Goal: Transaction & Acquisition: Purchase product/service

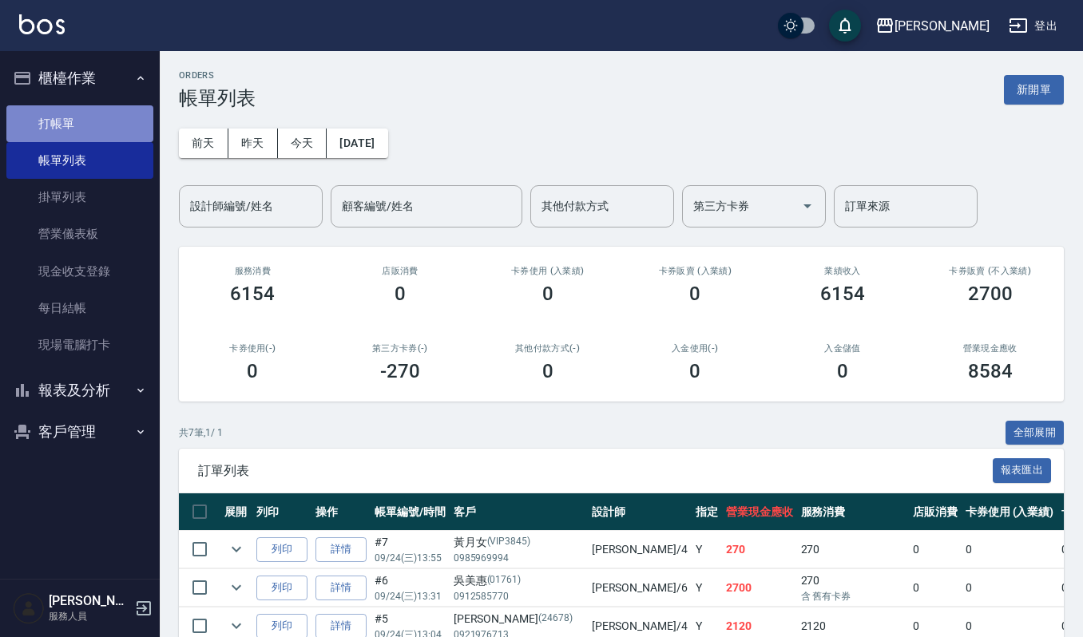
click at [93, 113] on link "打帳單" at bounding box center [79, 123] width 147 height 37
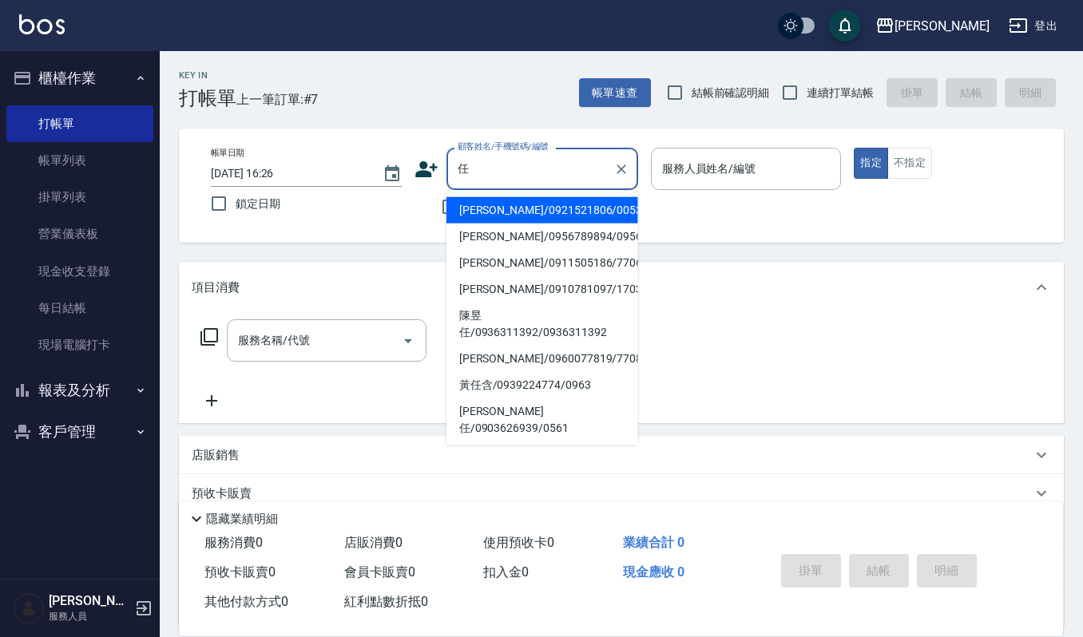
click at [580, 217] on li "任珮淳/0921521806/00531" at bounding box center [542, 210] width 192 height 26
type input "任珮淳/0921521806/00531"
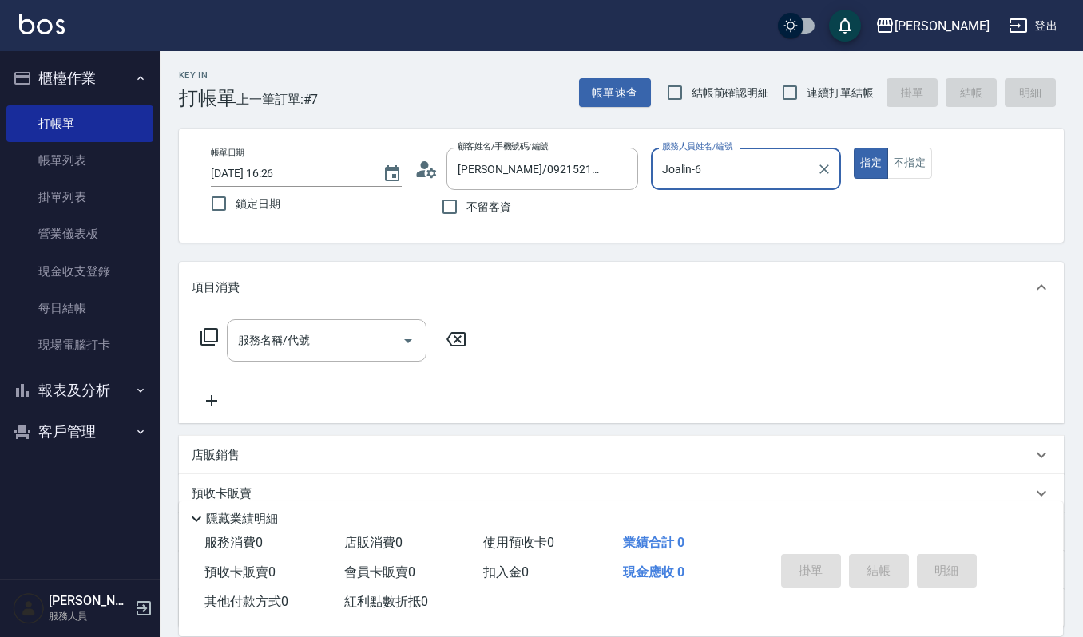
type input "Joalin-6"
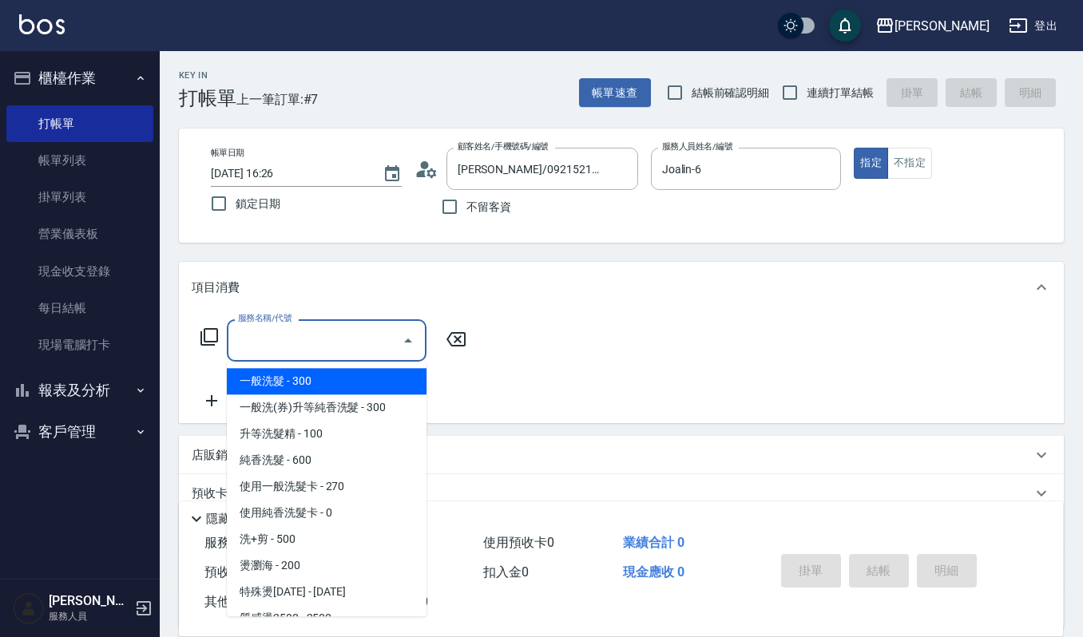
click at [377, 343] on input "服務名稱/代號" at bounding box center [314, 341] width 161 height 28
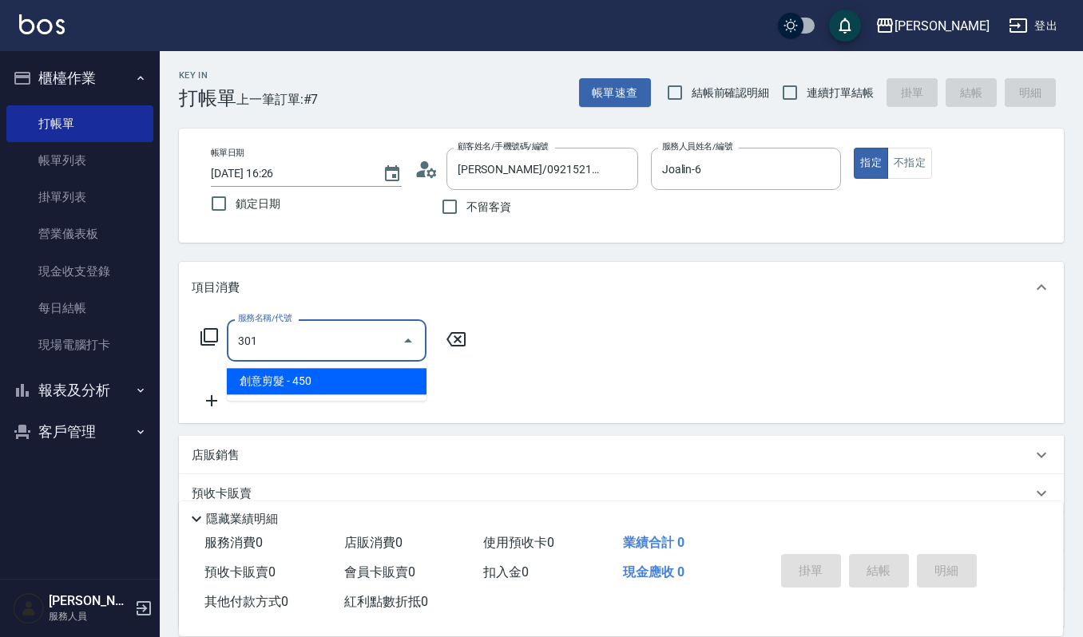
type input "創意剪髮(301)"
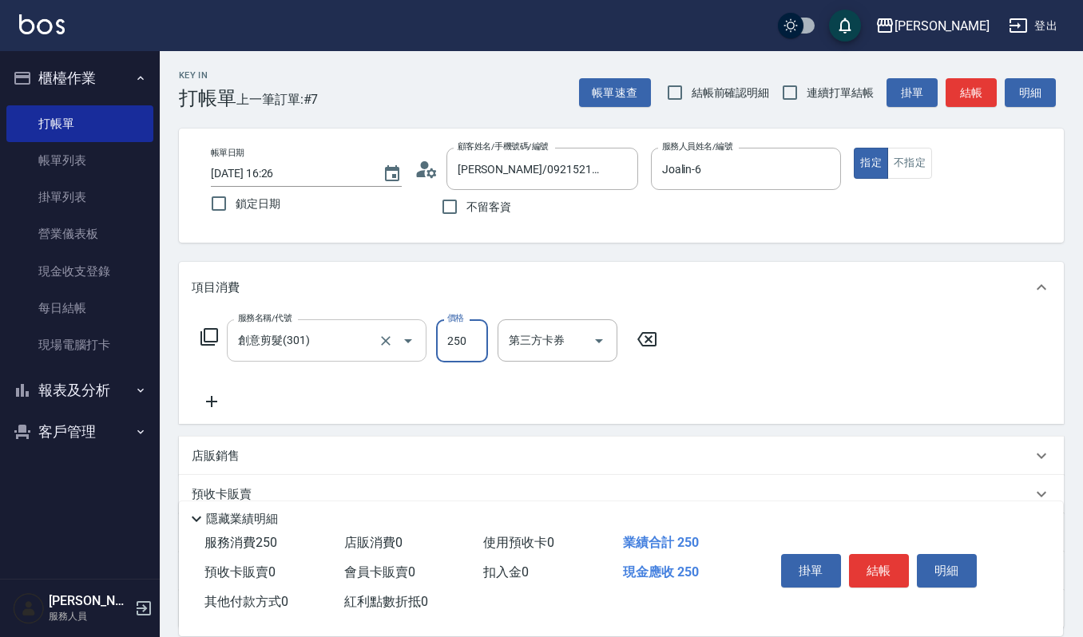
type input "250"
click at [889, 563] on button "結帳" at bounding box center [879, 571] width 60 height 34
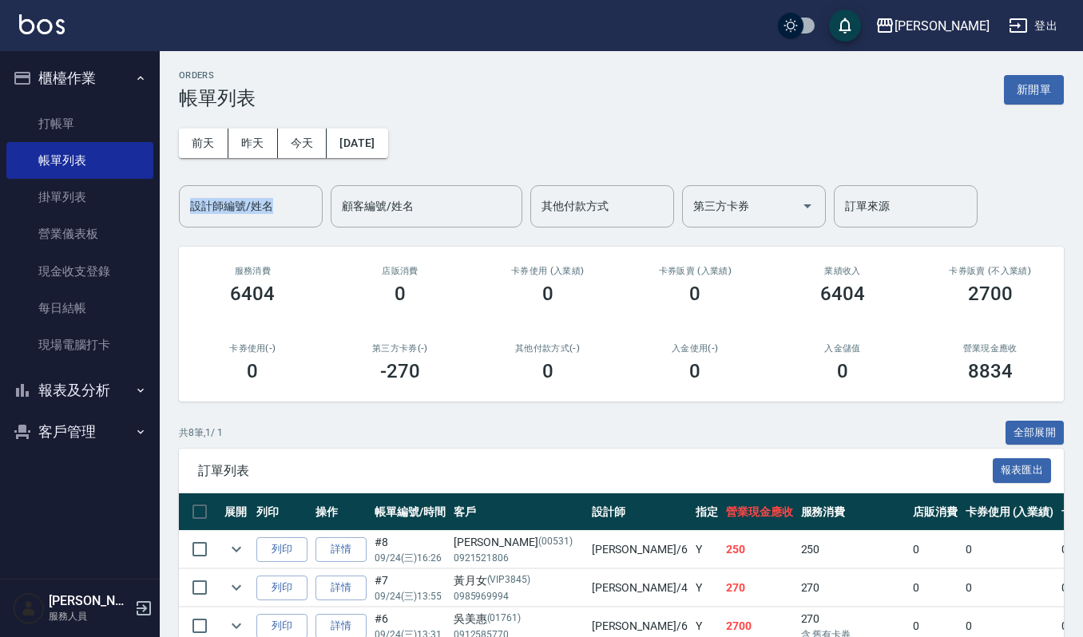
drag, startPoint x: 235, startPoint y: 171, endPoint x: 234, endPoint y: 232, distance: 60.7
click at [234, 231] on div "ORDERS 帳單列表 新開單 前天 昨天 今天 2025/09/24 設計師編號/姓名 設計師編號/姓名 顧客編號/姓名 顧客編號/姓名 其他付款方式 其他…" at bounding box center [621, 475] width 923 height 849
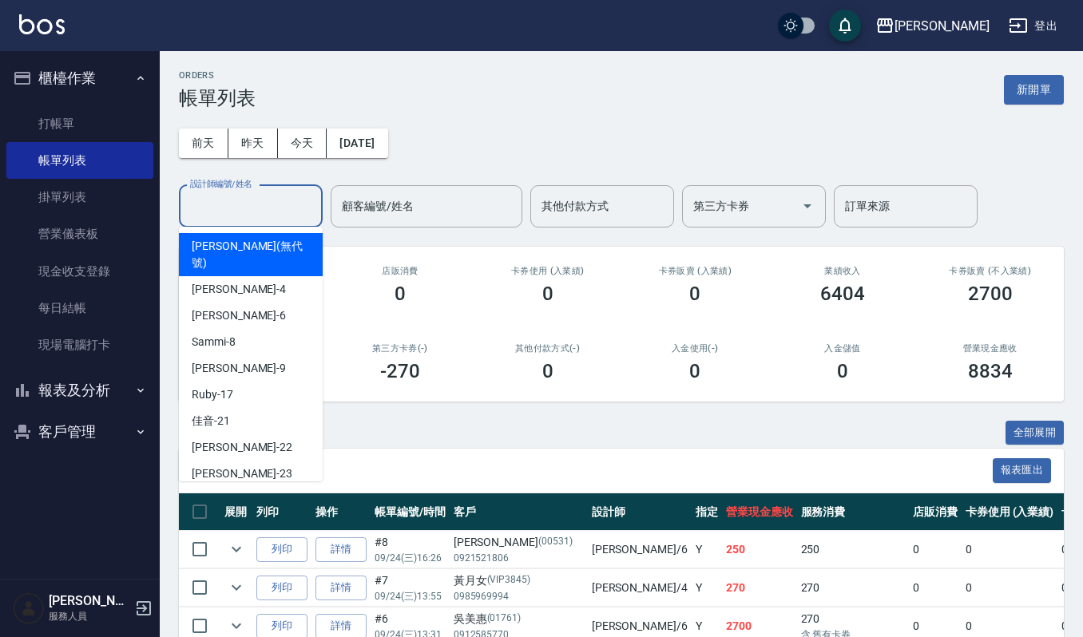
drag, startPoint x: 257, startPoint y: 206, endPoint x: 287, endPoint y: 202, distance: 30.6
click at [259, 206] on input "設計師編號/姓名" at bounding box center [250, 206] width 129 height 28
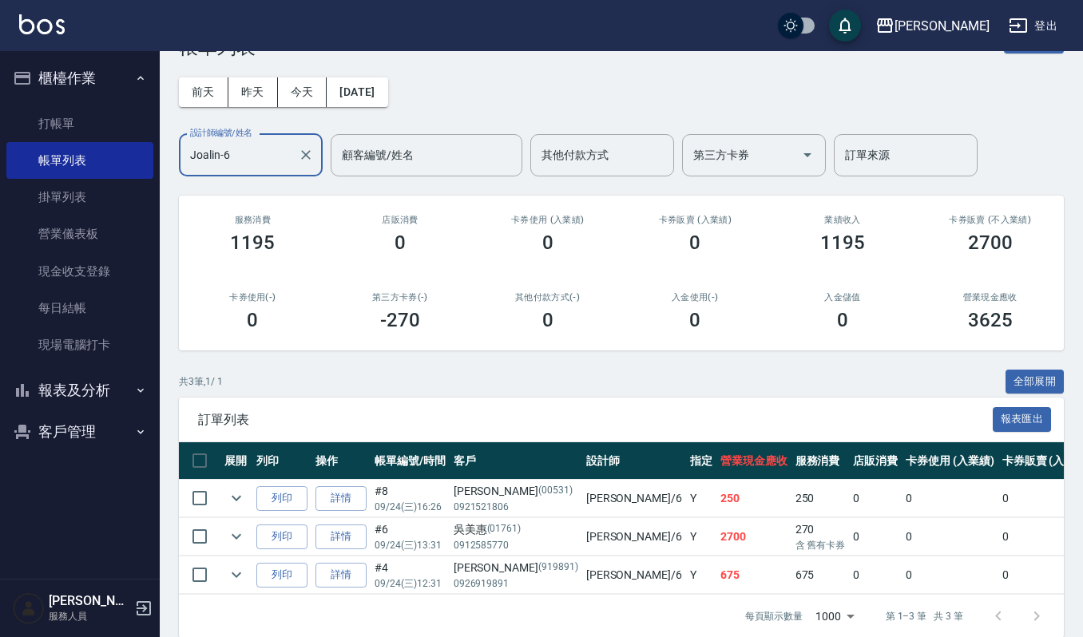
scroll to position [88, 0]
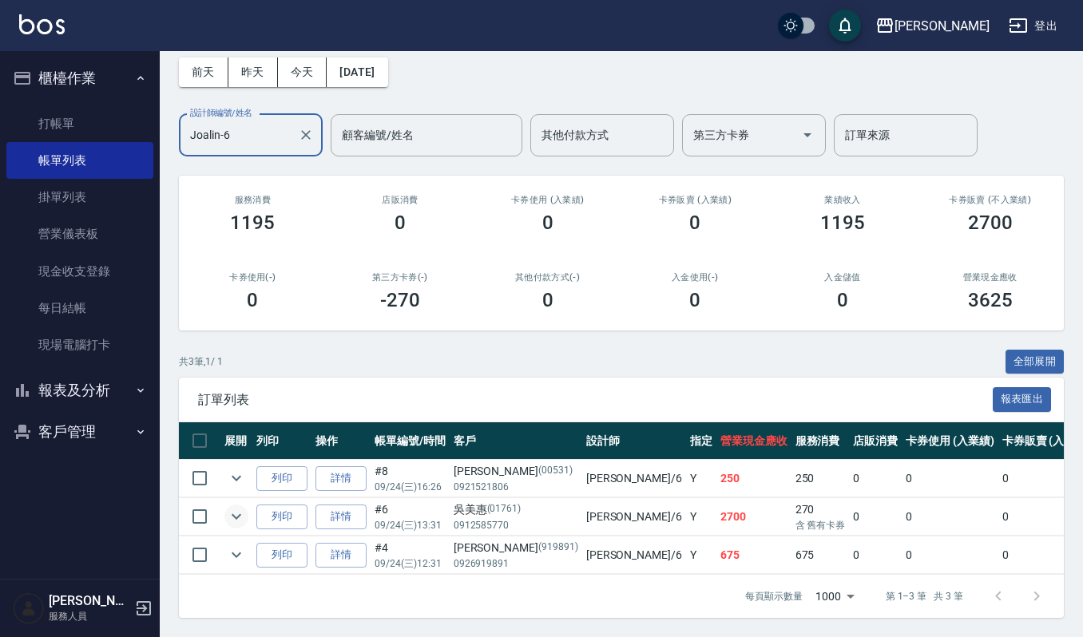
type input "Joalin-6"
click at [244, 507] on icon "expand row" at bounding box center [236, 516] width 19 height 19
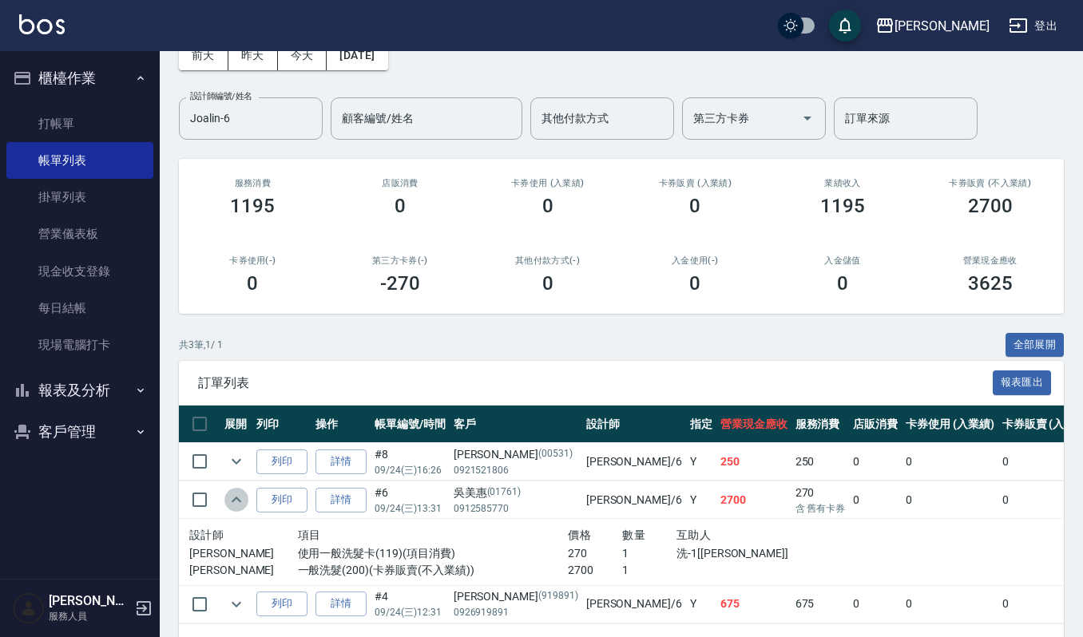
click at [241, 502] on icon "expand row" at bounding box center [236, 499] width 19 height 19
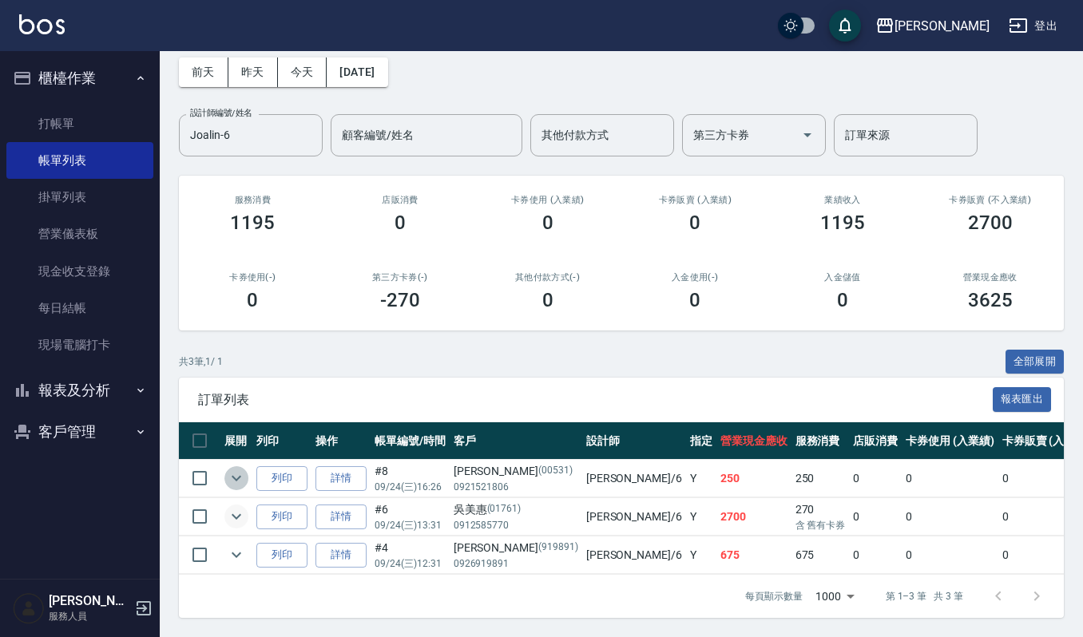
click at [233, 470] on icon "expand row" at bounding box center [236, 478] width 19 height 19
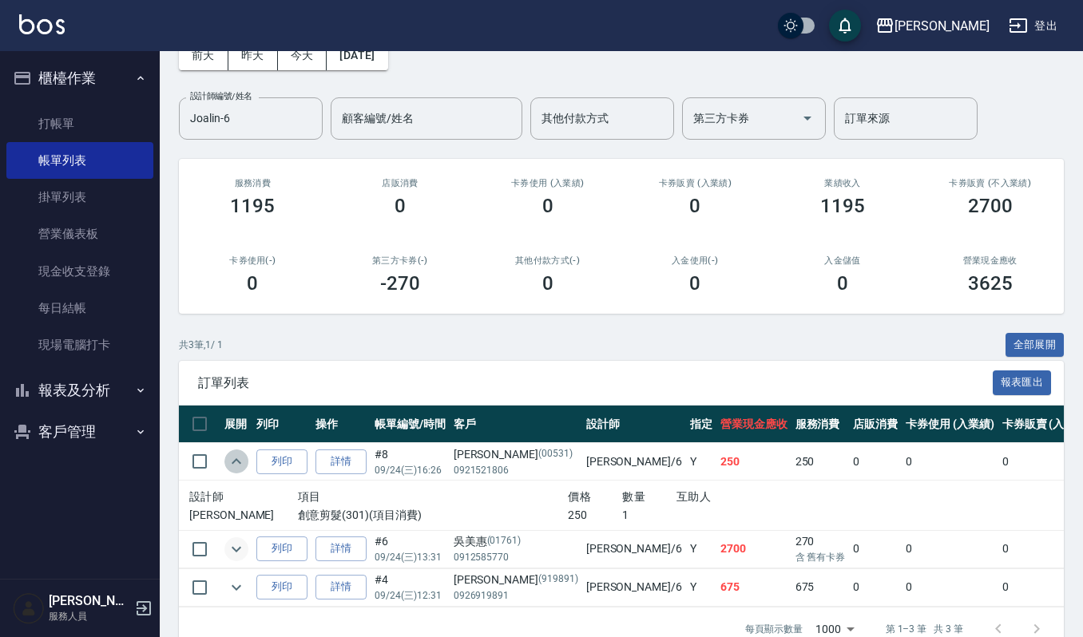
click at [233, 470] on icon "expand row" at bounding box center [236, 461] width 19 height 19
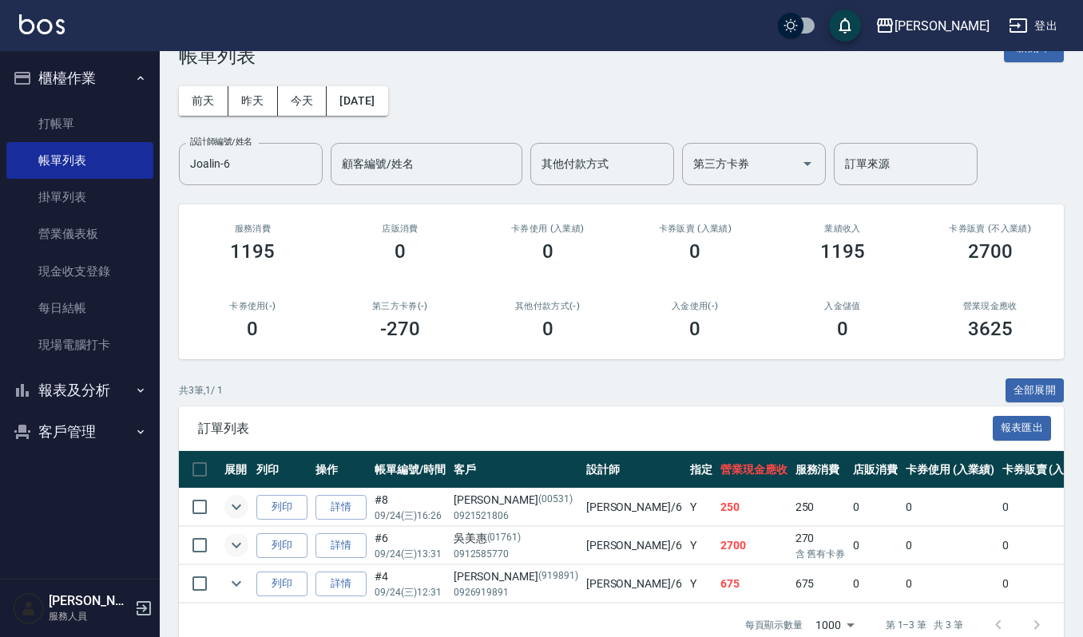
scroll to position [0, 0]
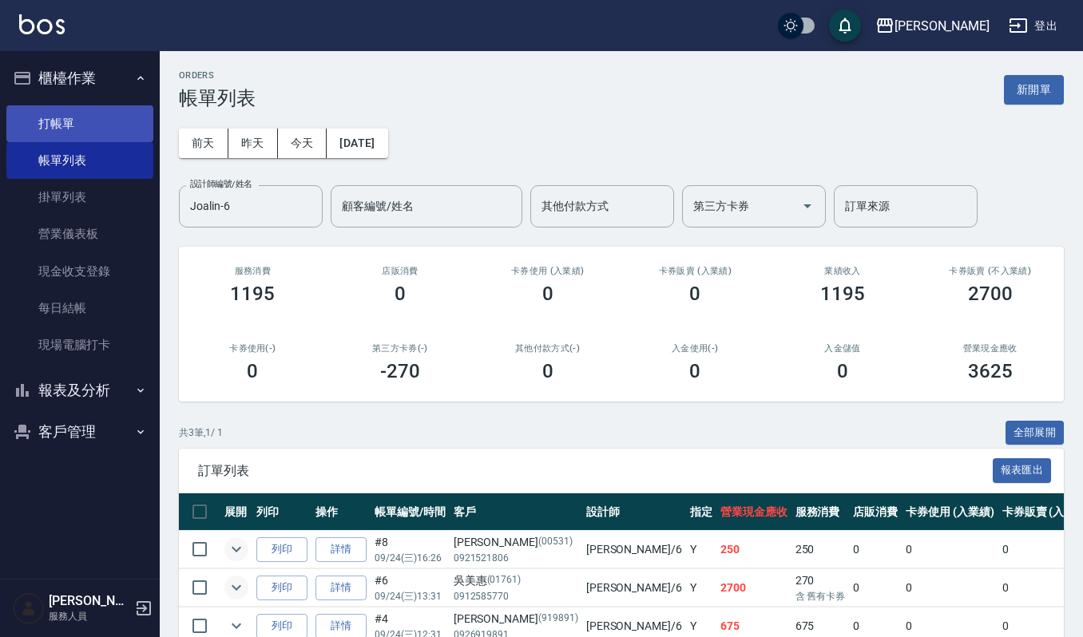
click at [52, 109] on link "打帳單" at bounding box center [79, 123] width 147 height 37
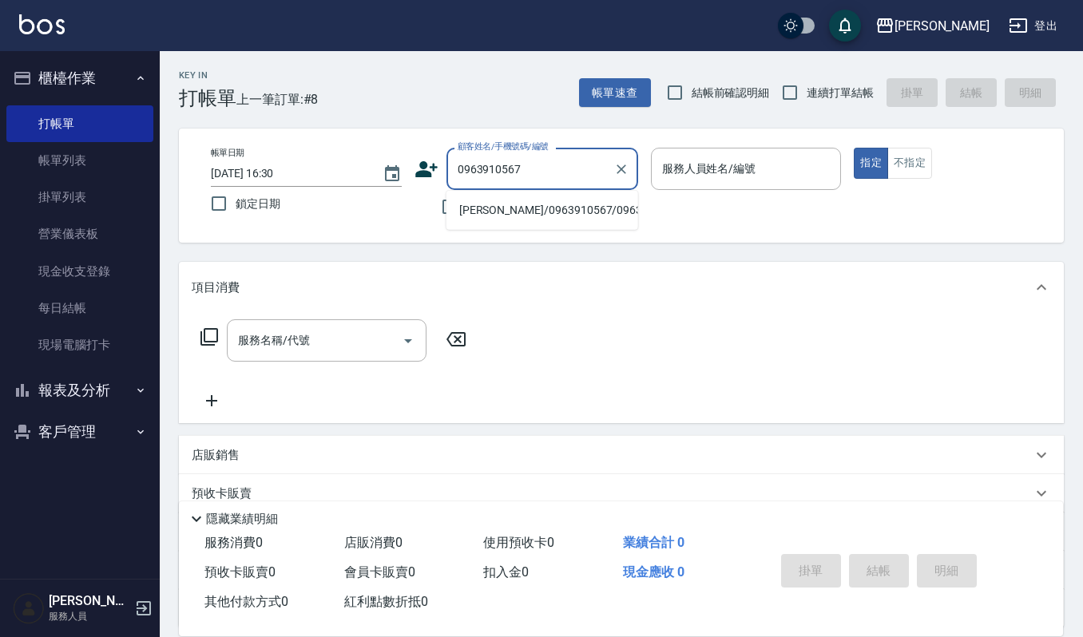
click at [509, 202] on li "李唯甄/0963910567/0963910" at bounding box center [542, 210] width 192 height 26
type input "李唯甄/0963910567/0963910"
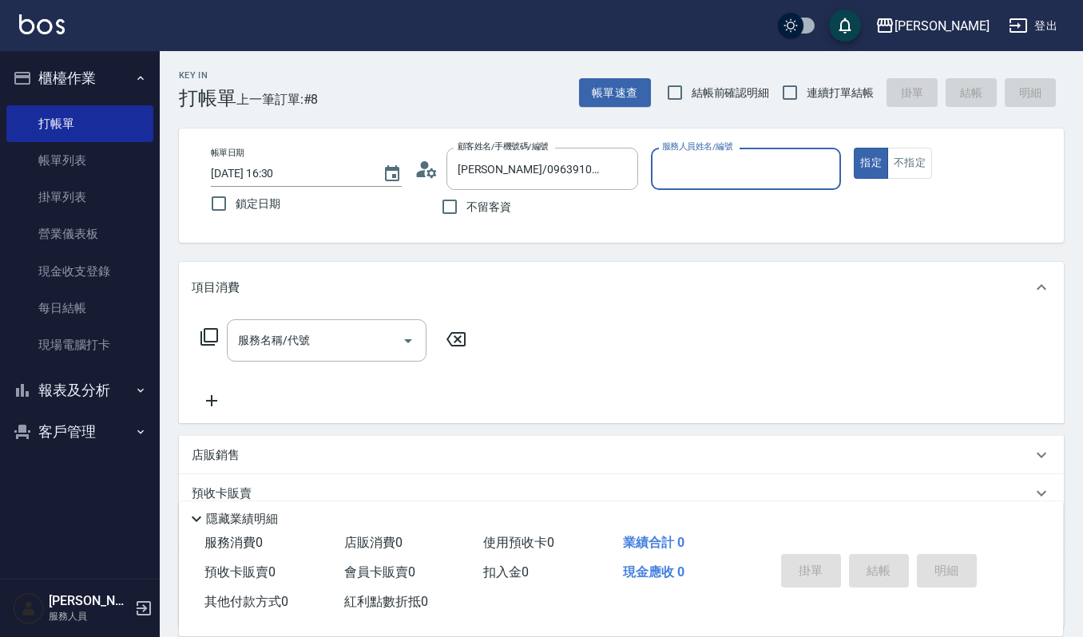
type input "Joalin-6"
click at [905, 173] on button "不指定" at bounding box center [909, 163] width 45 height 31
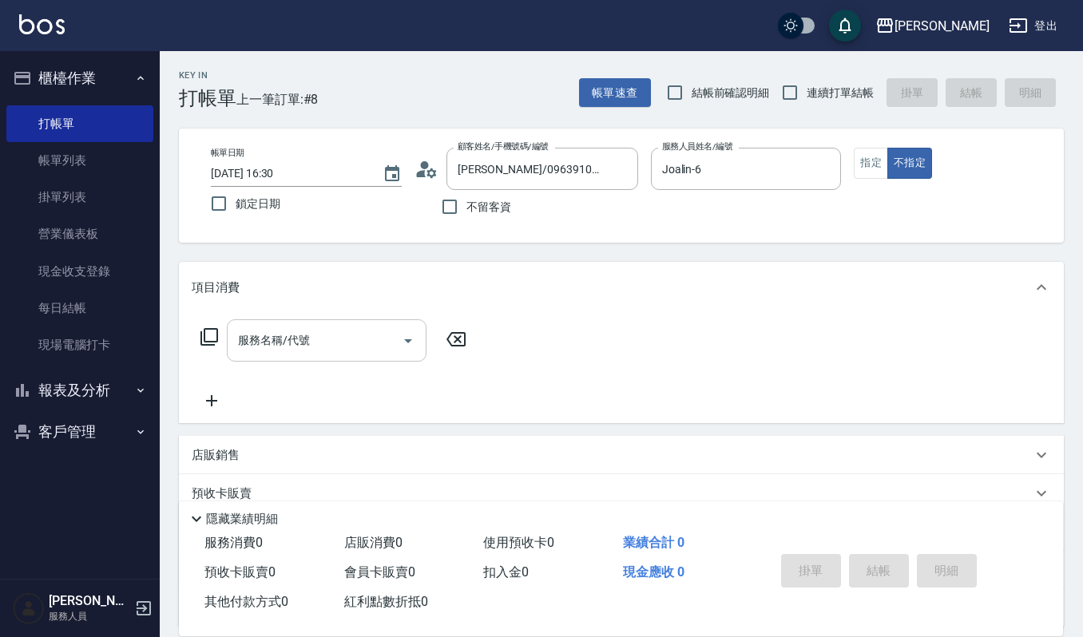
click at [243, 355] on input "服務名稱/代號" at bounding box center [314, 341] width 161 height 28
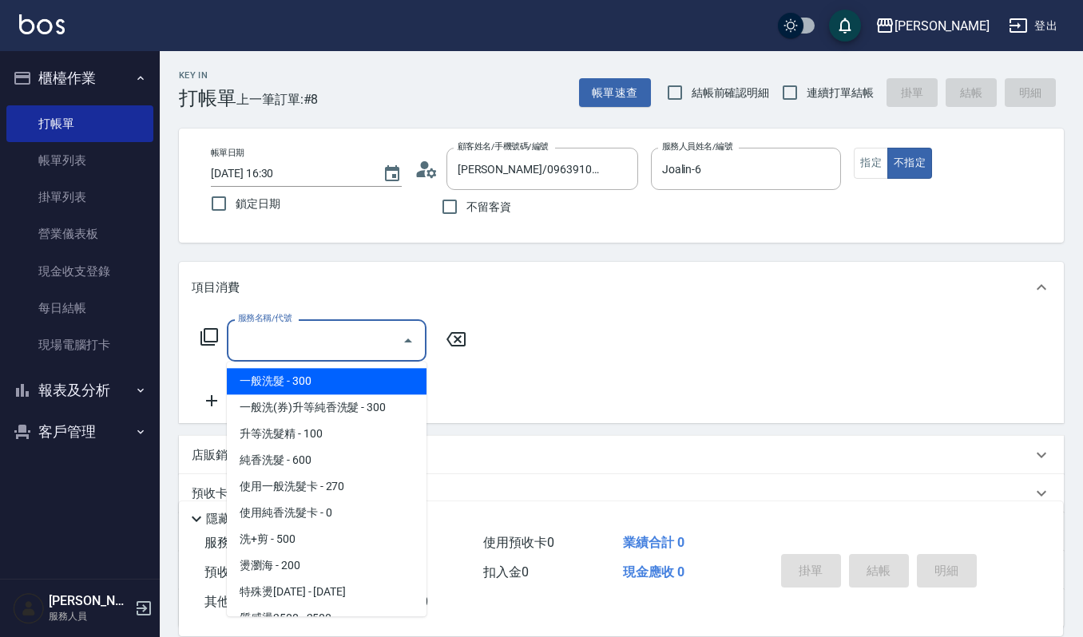
click at [243, 374] on span "一般洗髮 - 300" at bounding box center [327, 381] width 200 height 26
type input "一般洗髮(101)"
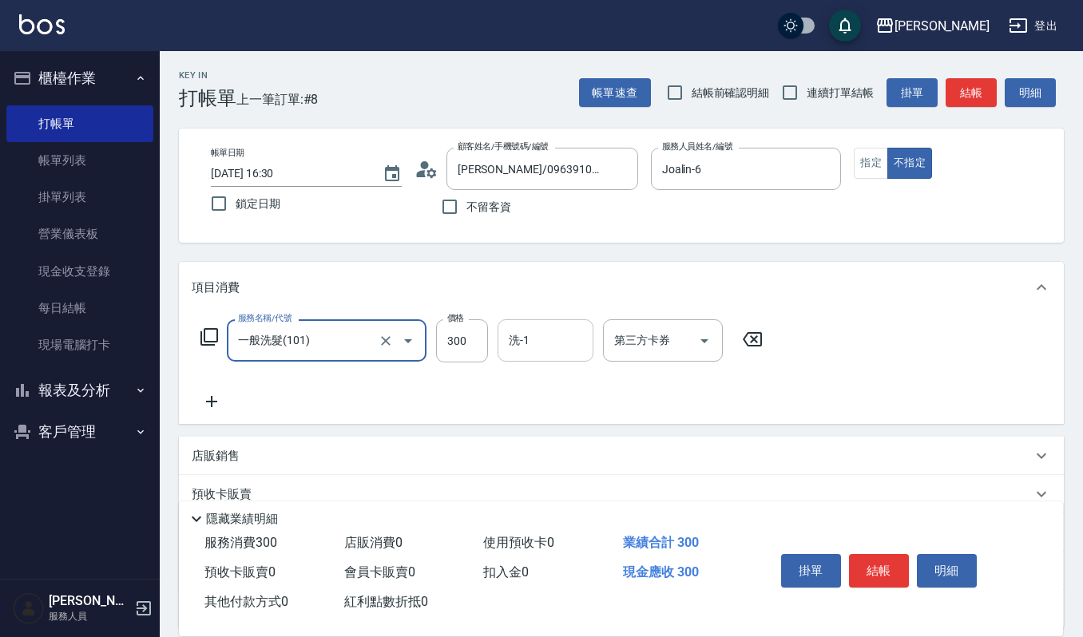
click at [502, 342] on div "洗-1" at bounding box center [545, 340] width 96 height 42
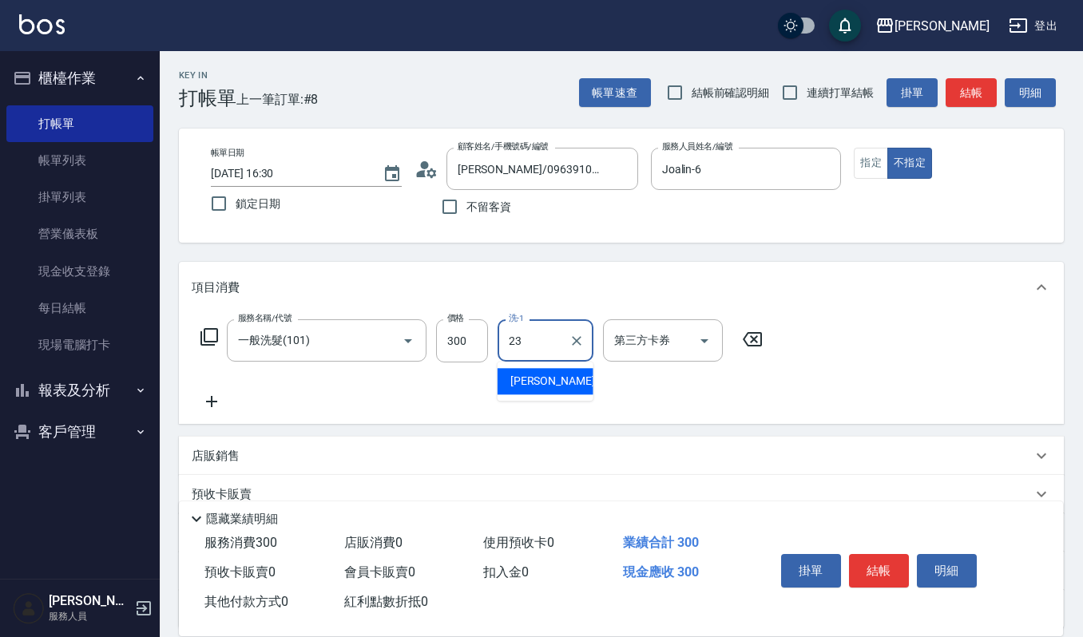
type input "郁涵-23"
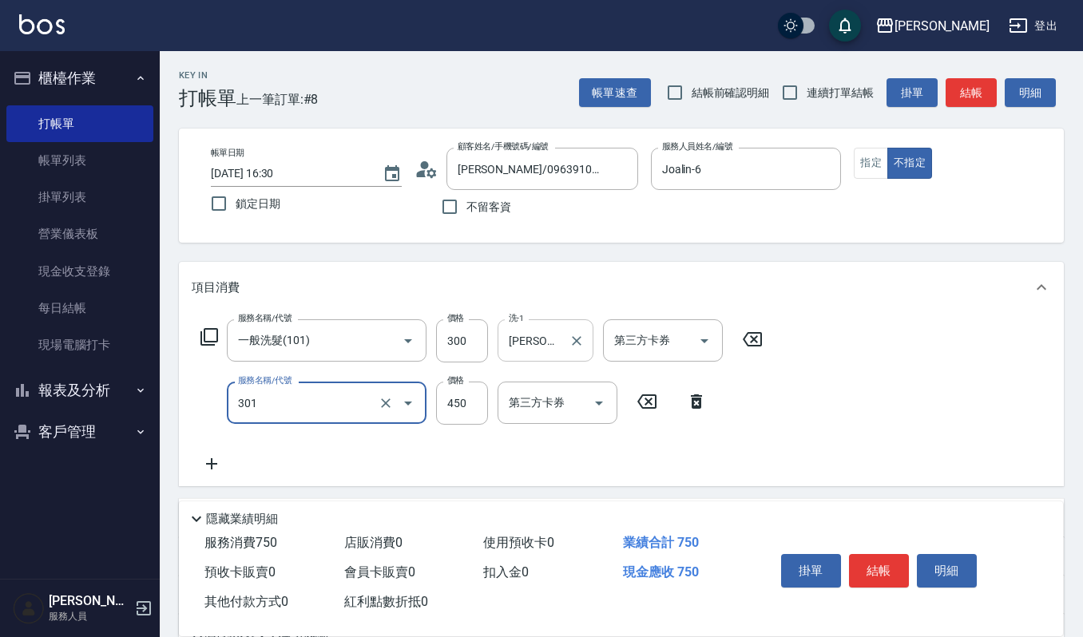
type input "創意剪髮(301)"
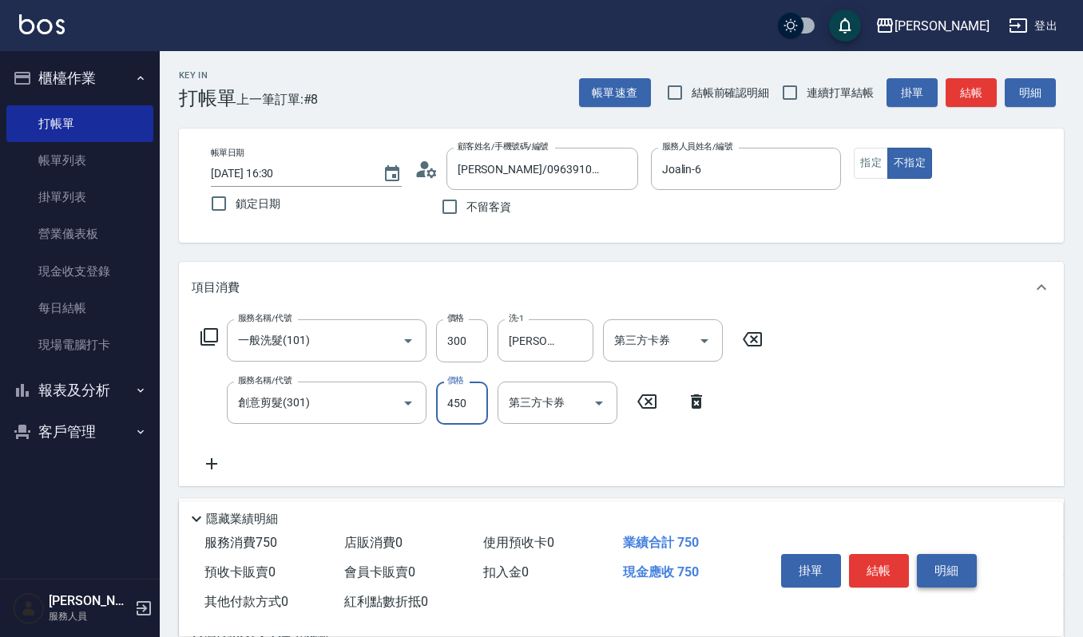
click at [926, 575] on button "明細" at bounding box center [947, 571] width 60 height 34
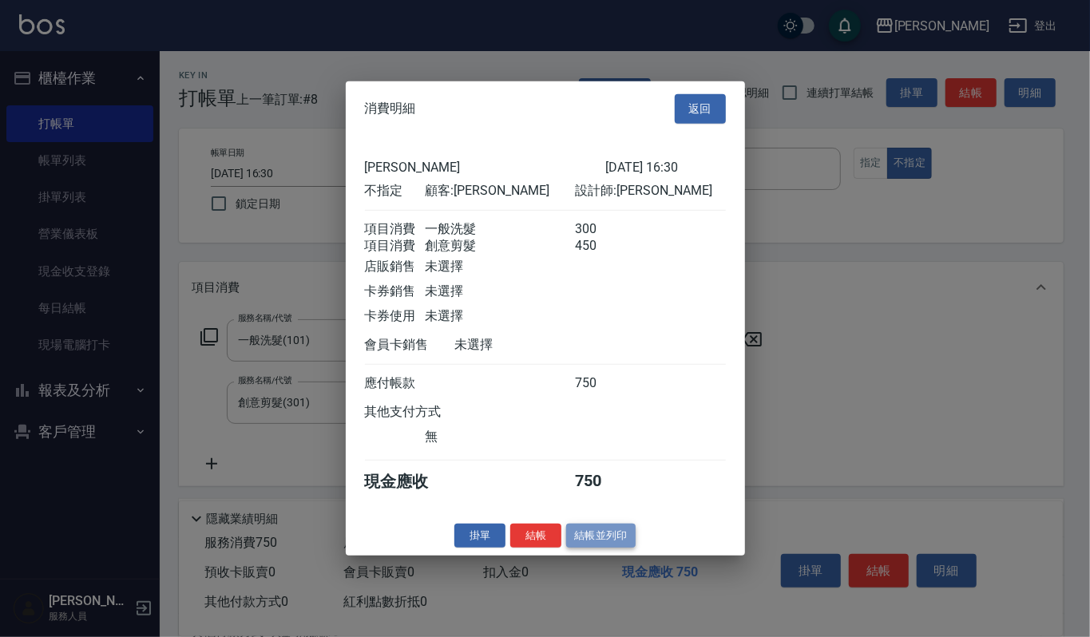
click at [585, 541] on button "結帳並列印" at bounding box center [600, 535] width 69 height 25
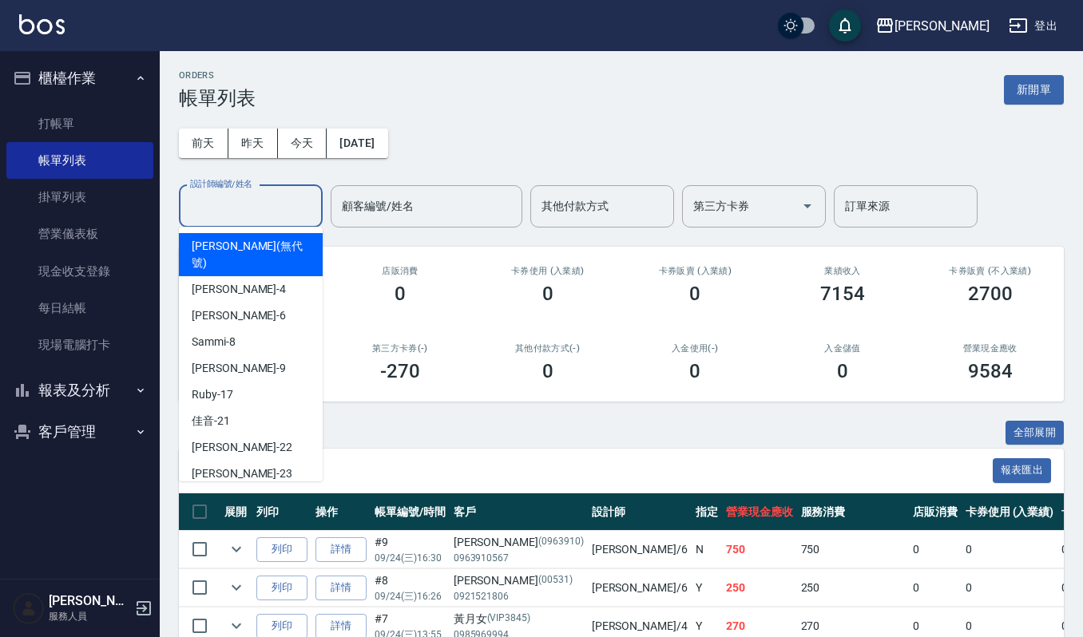
click at [254, 203] on input "設計師編號/姓名" at bounding box center [250, 206] width 129 height 28
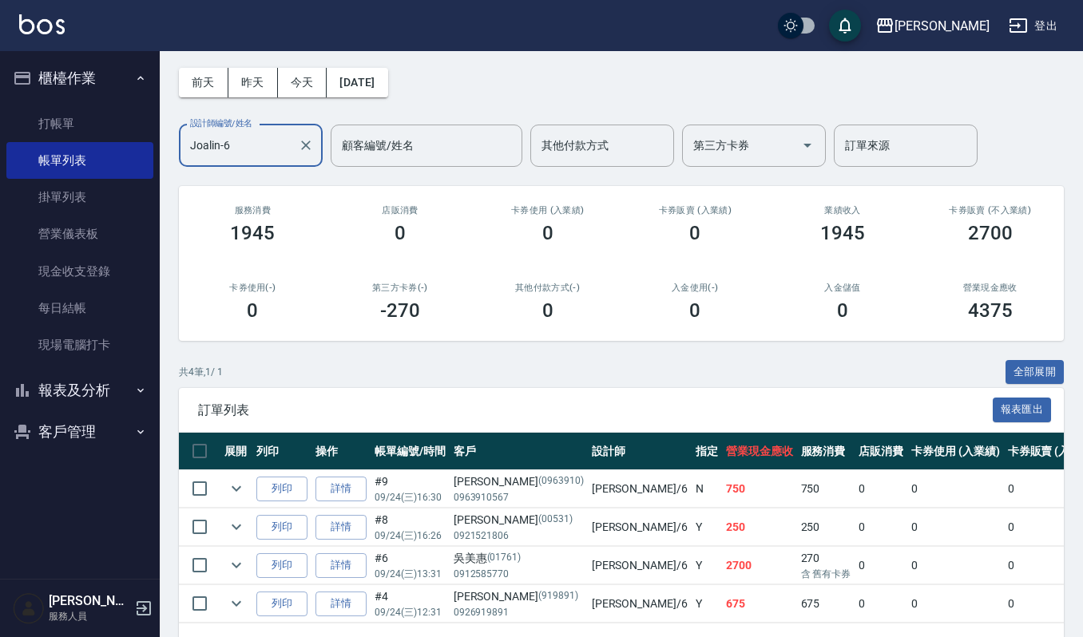
scroll to position [128, 0]
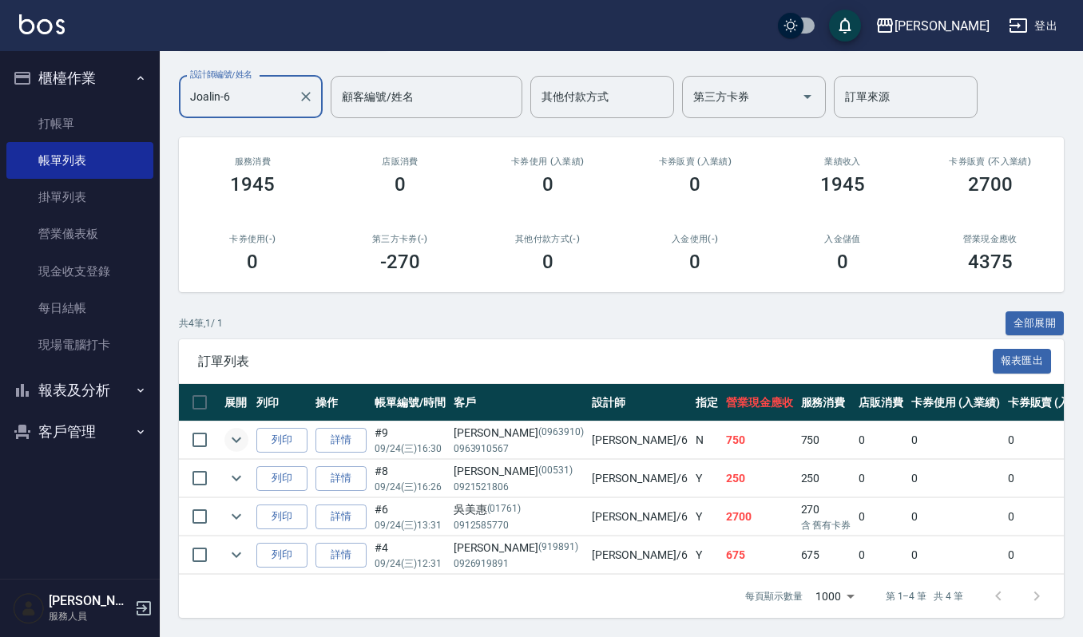
type input "Joalin-6"
click at [236, 438] on icon "expand row" at bounding box center [237, 441] width 10 height 6
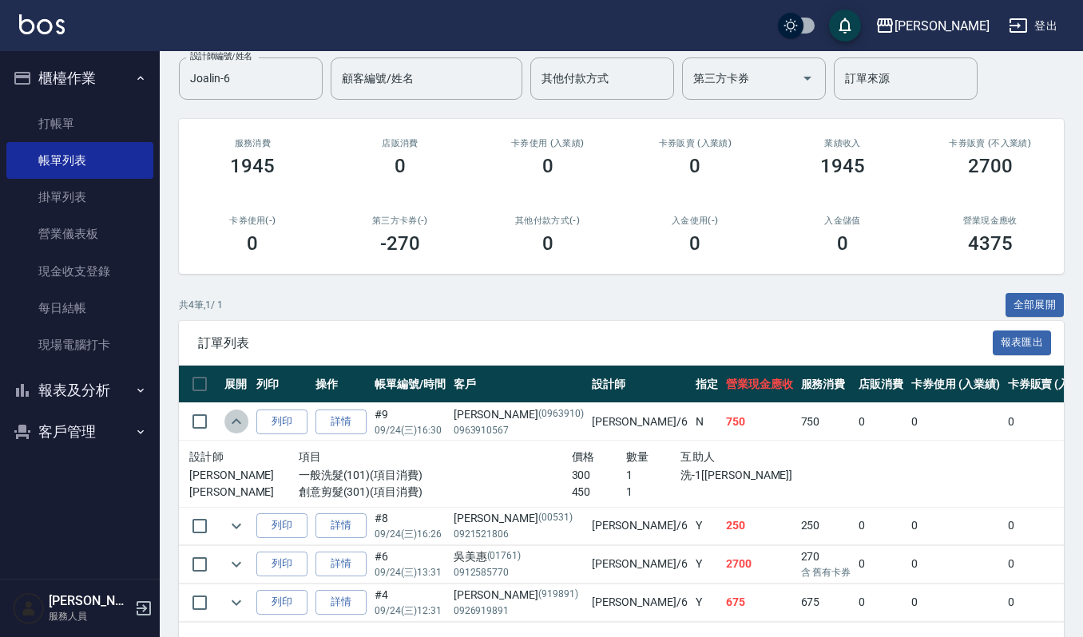
click at [235, 422] on icon "expand row" at bounding box center [236, 421] width 19 height 19
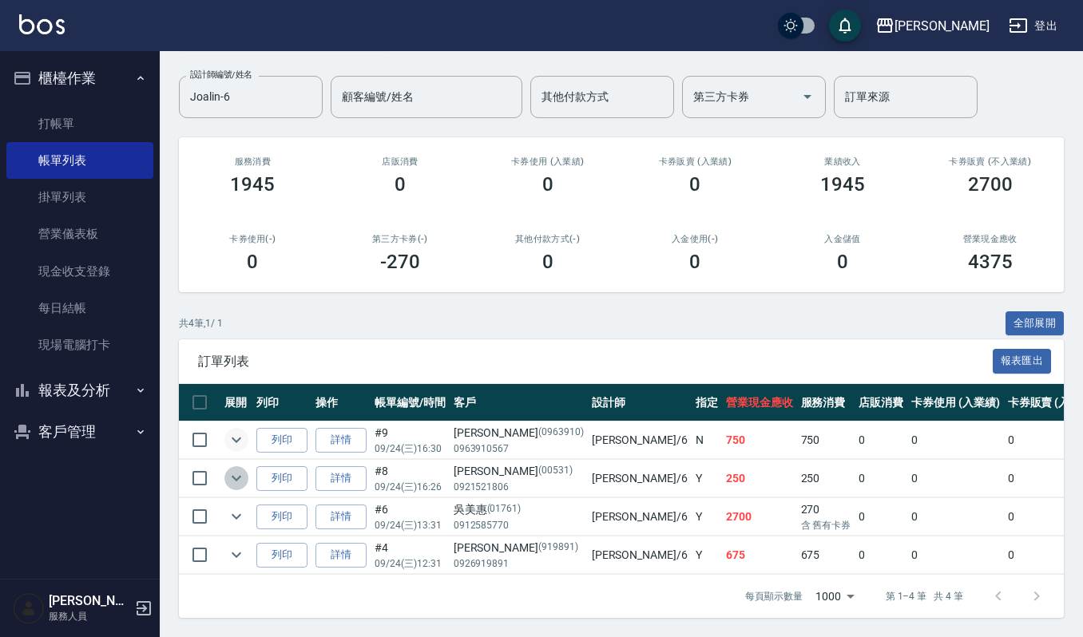
click at [236, 469] on icon "expand row" at bounding box center [236, 478] width 19 height 19
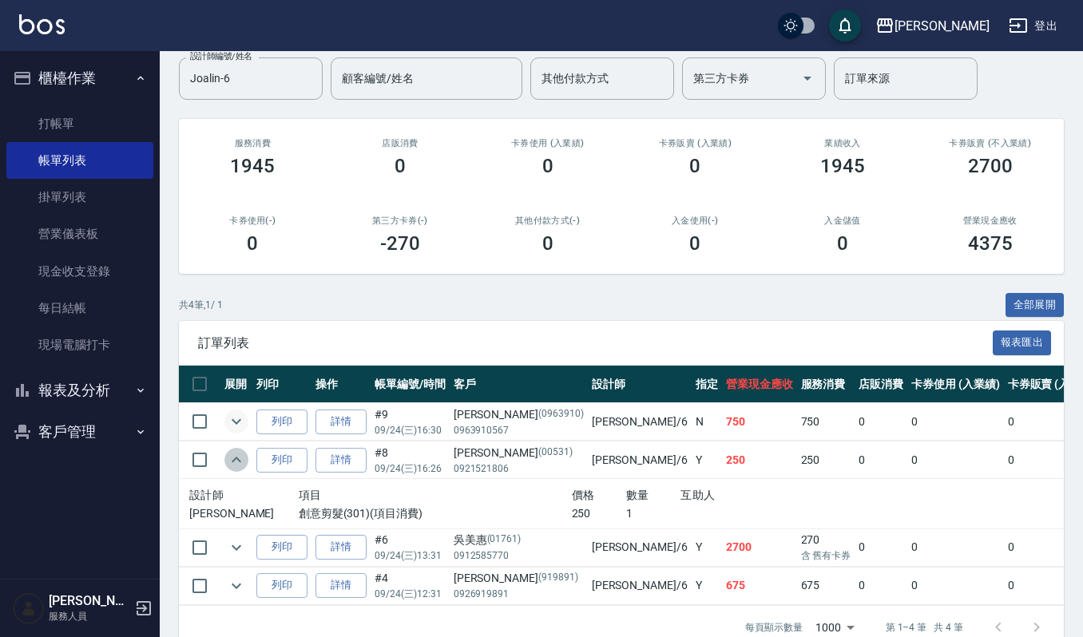
click at [236, 452] on icon "expand row" at bounding box center [236, 459] width 19 height 19
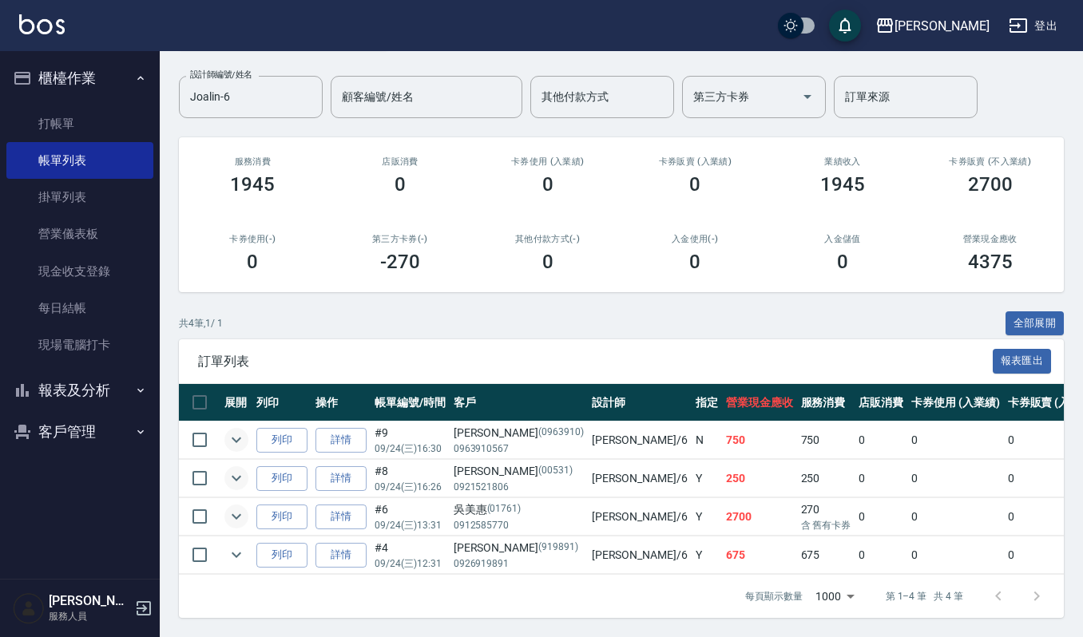
click at [240, 507] on icon "expand row" at bounding box center [236, 516] width 19 height 19
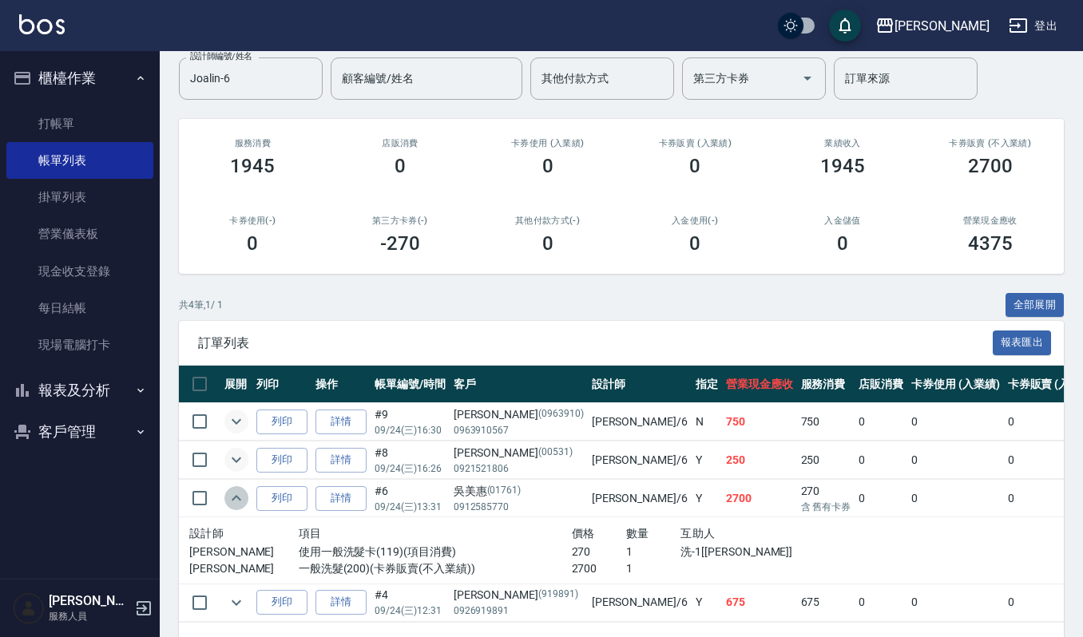
click at [240, 505] on icon "expand row" at bounding box center [236, 498] width 19 height 19
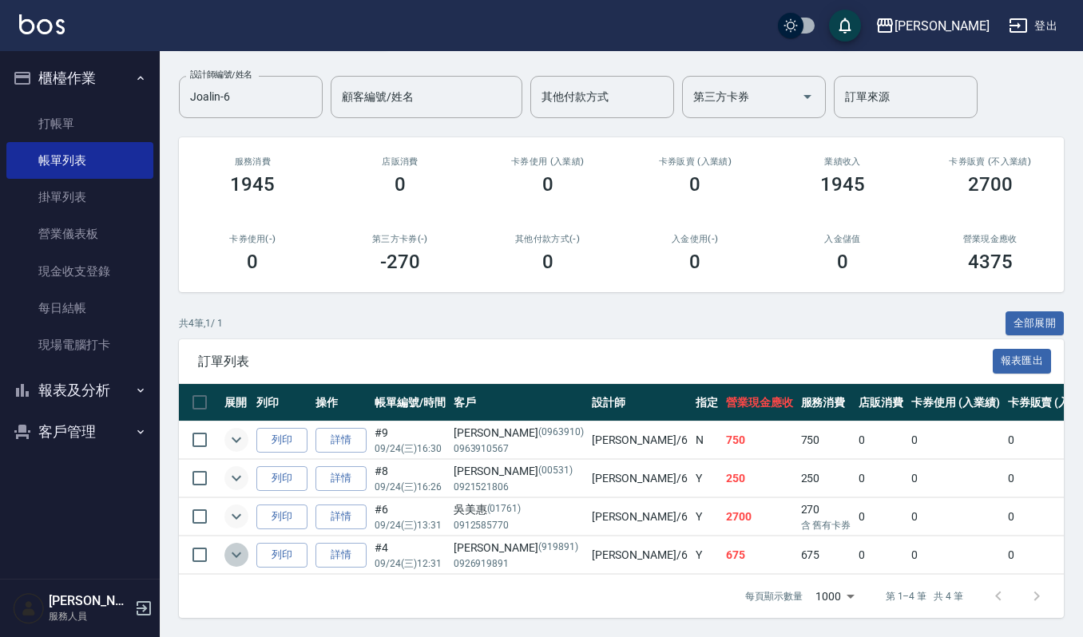
click at [230, 545] on icon "expand row" at bounding box center [236, 554] width 19 height 19
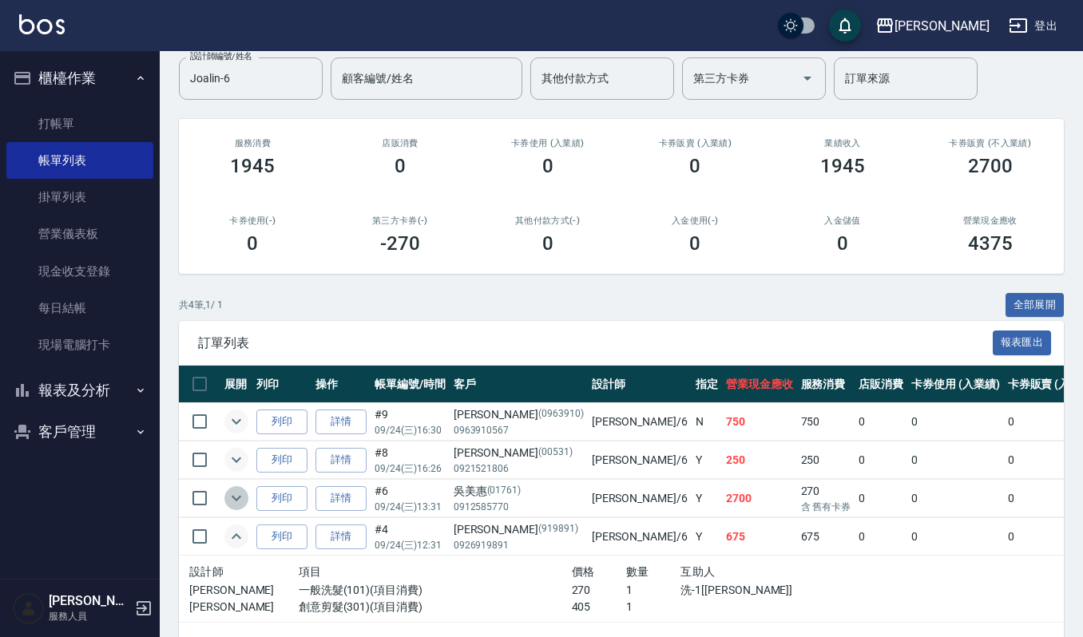
click at [238, 501] on icon "expand row" at bounding box center [236, 498] width 19 height 19
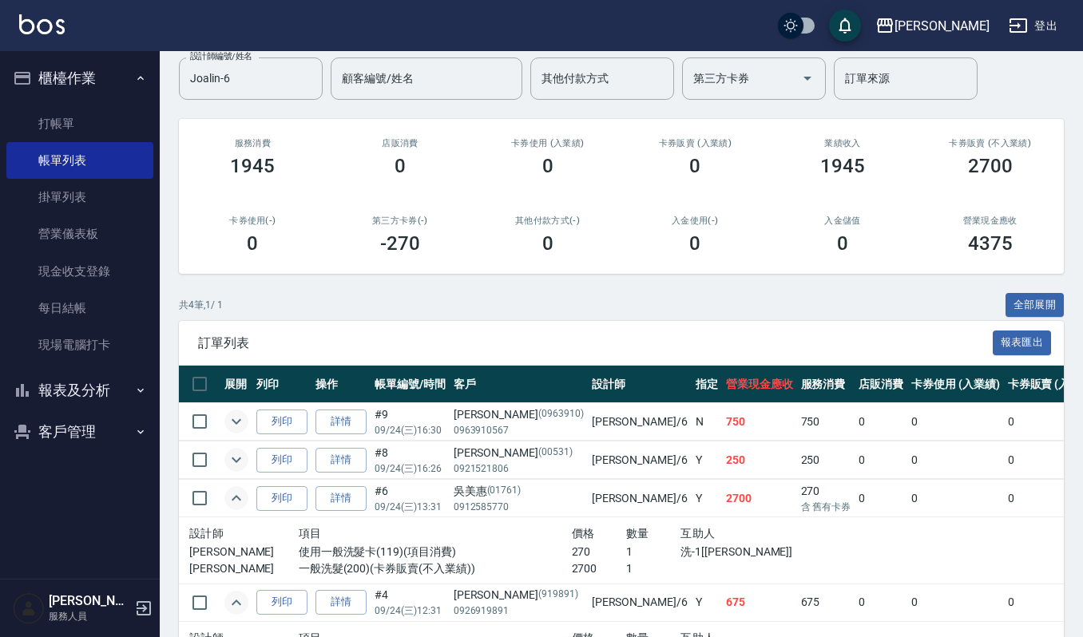
click at [236, 499] on icon "expand row" at bounding box center [236, 498] width 19 height 19
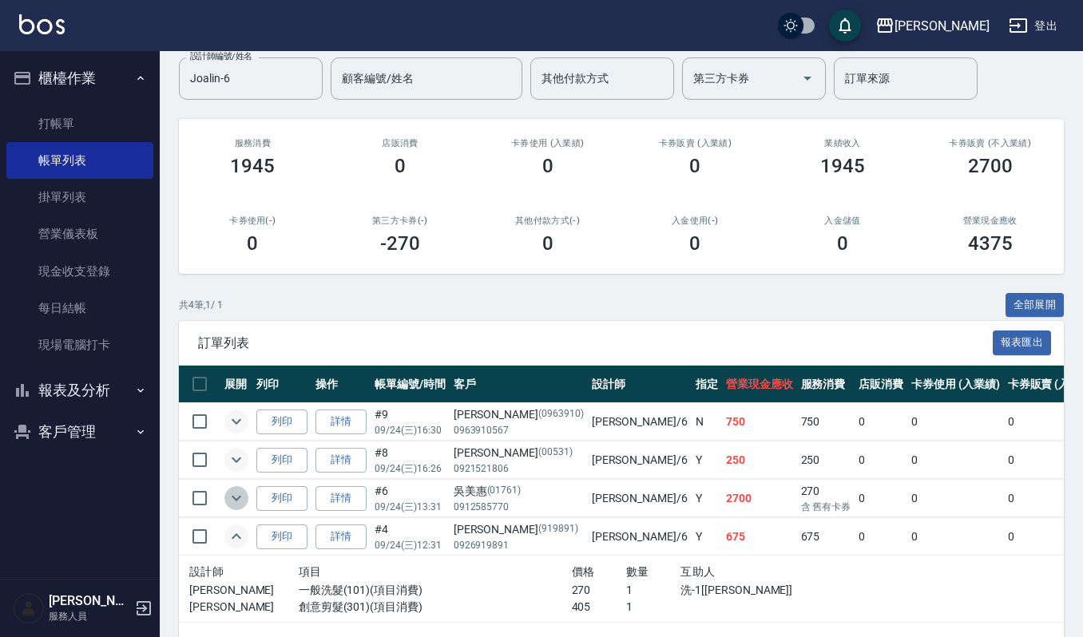
click at [236, 499] on icon "expand row" at bounding box center [236, 498] width 19 height 19
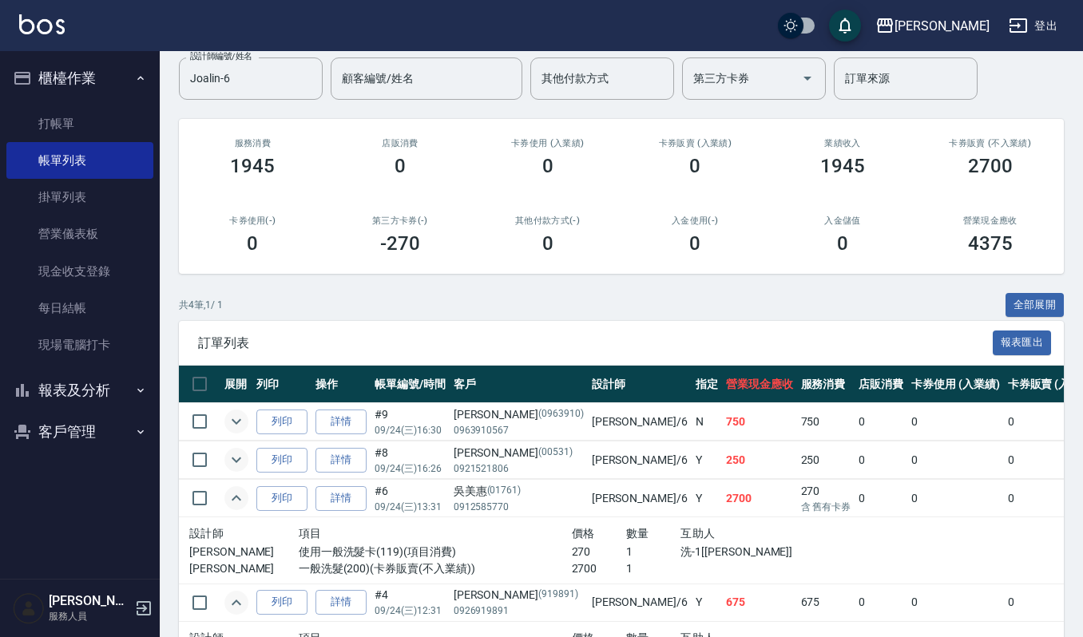
click at [241, 462] on icon "expand row" at bounding box center [236, 459] width 19 height 19
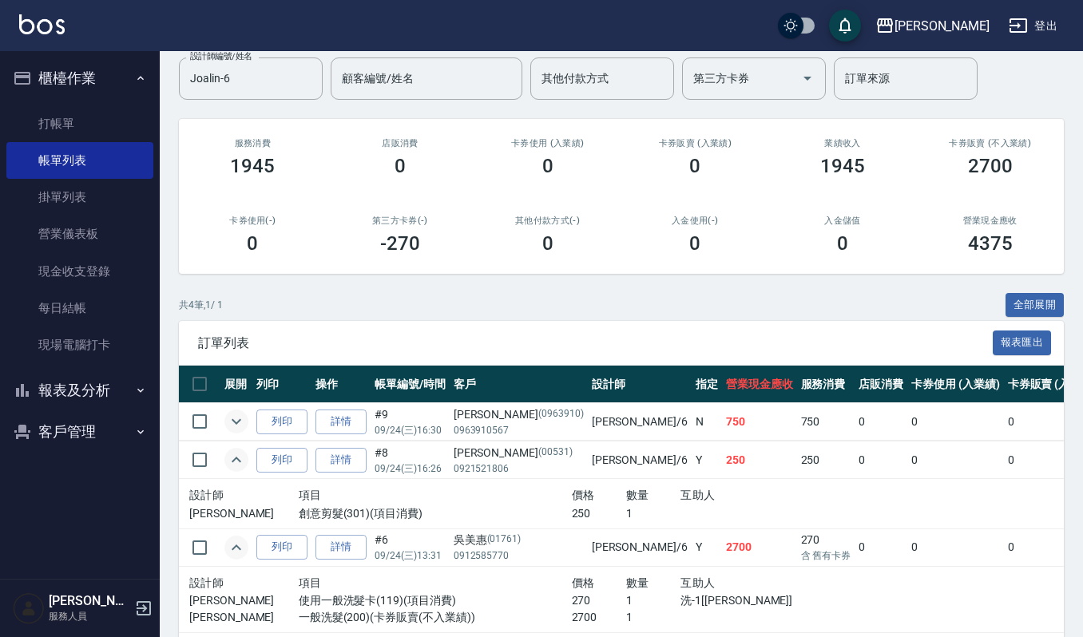
click at [235, 423] on icon "expand row" at bounding box center [237, 422] width 10 height 6
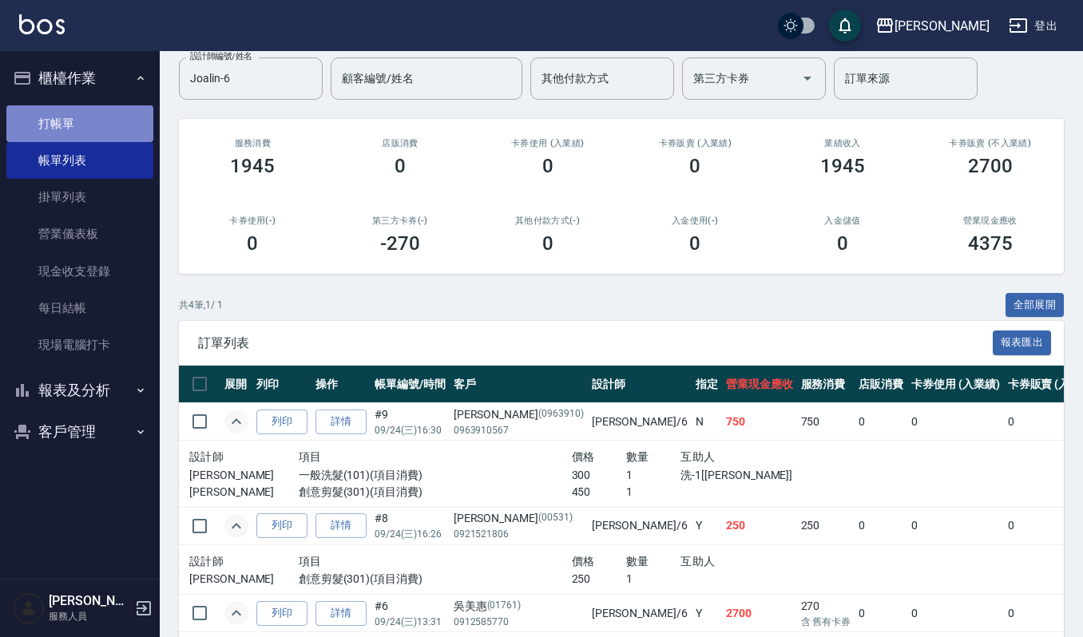
click at [85, 125] on link "打帳單" at bounding box center [79, 123] width 147 height 37
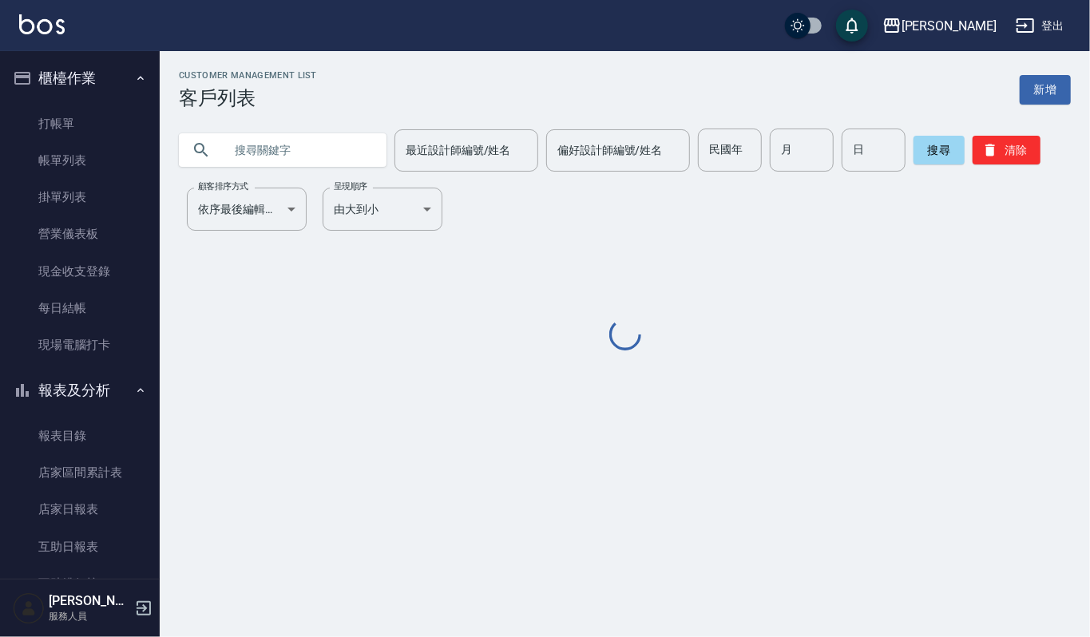
scroll to position [545, 0]
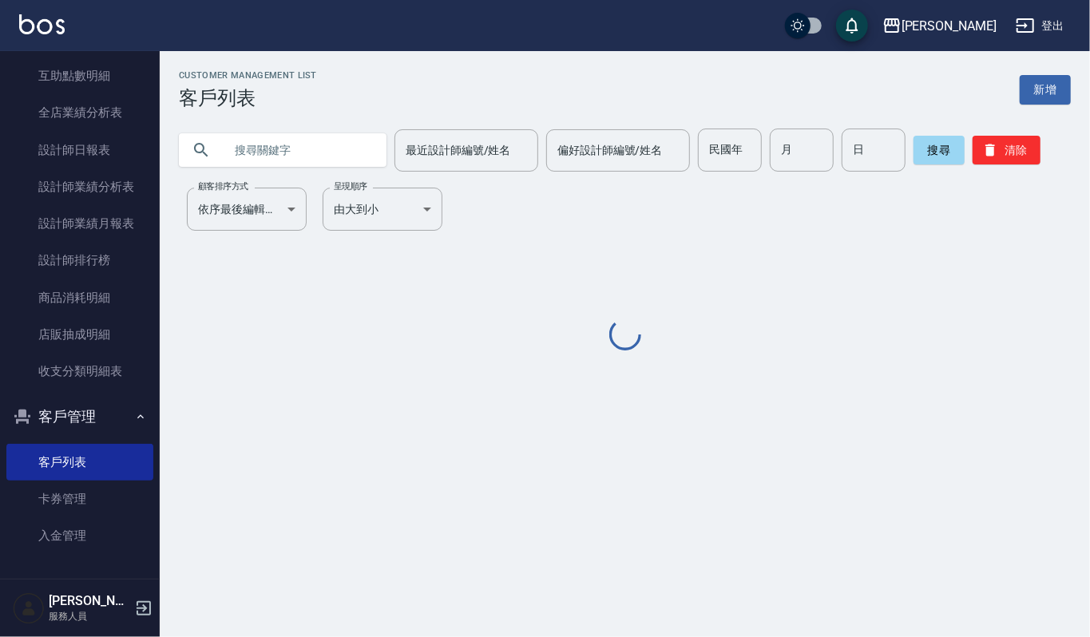
click at [257, 160] on input "text" at bounding box center [299, 150] width 150 height 43
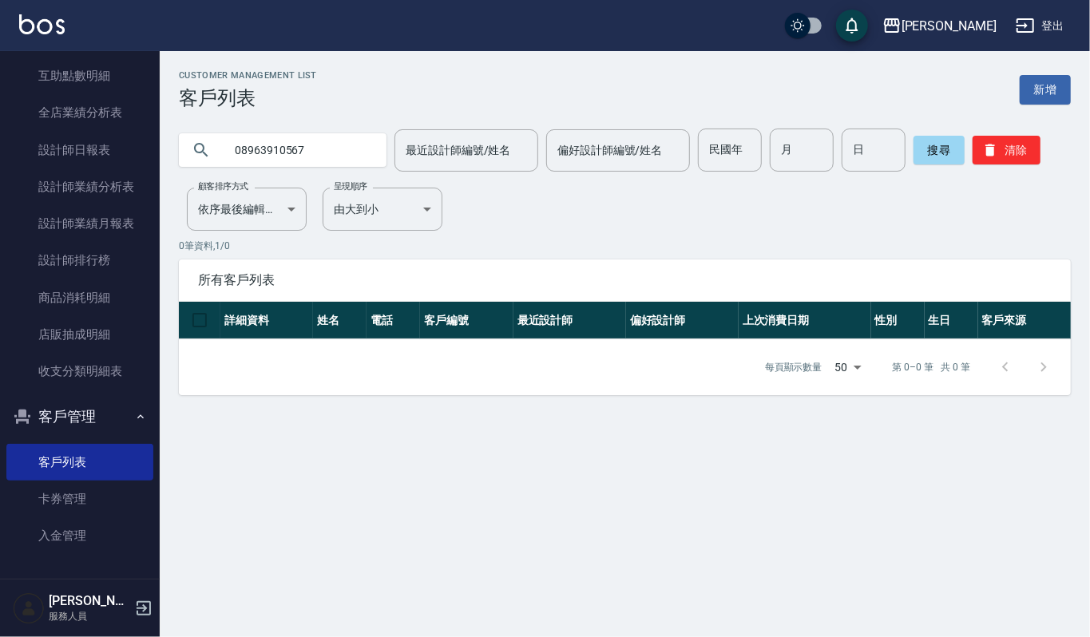
click at [246, 149] on input "08963910567" at bounding box center [299, 150] width 150 height 43
type input "0963910567"
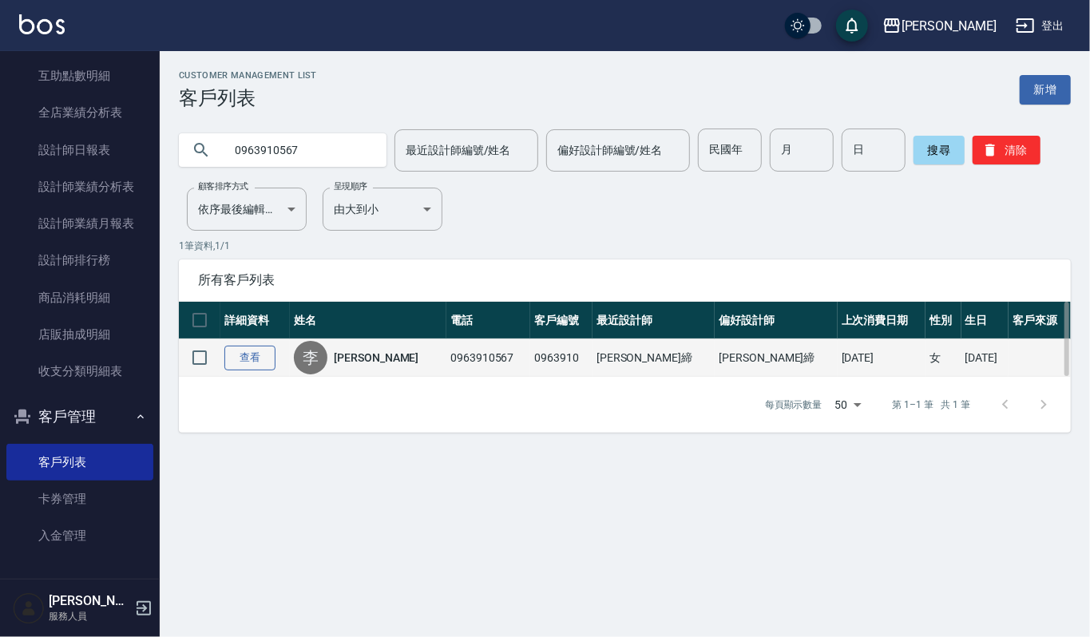
click at [268, 358] on link "查看" at bounding box center [249, 358] width 51 height 25
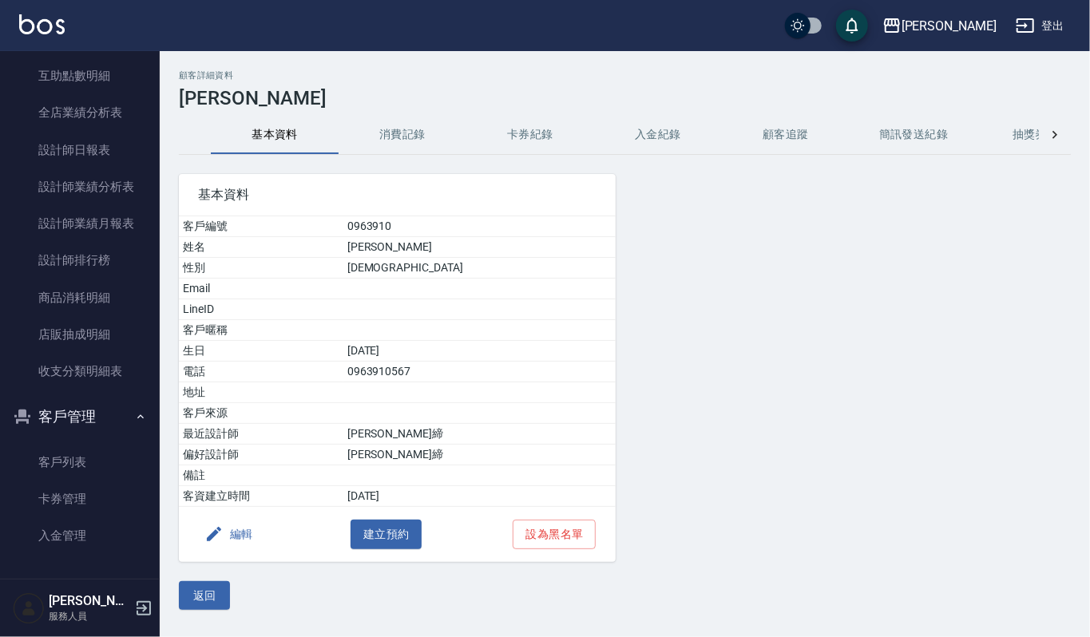
click at [438, 134] on button "消費記錄" at bounding box center [403, 135] width 128 height 38
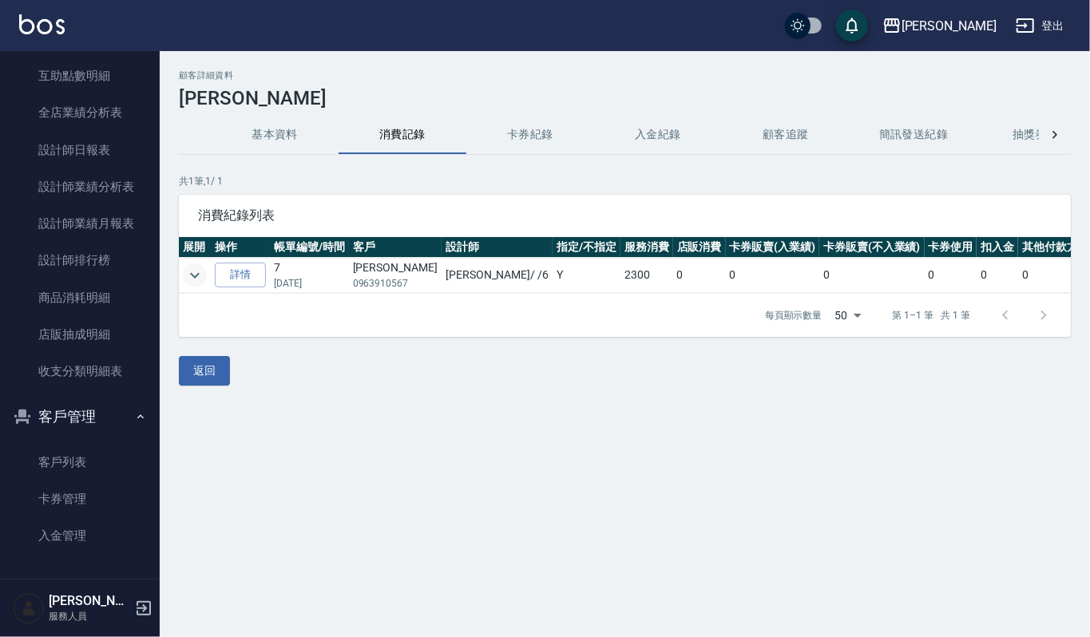
click at [196, 279] on icon "expand row" at bounding box center [194, 275] width 19 height 19
